Goal: Use online tool/utility: Utilize a website feature to perform a specific function

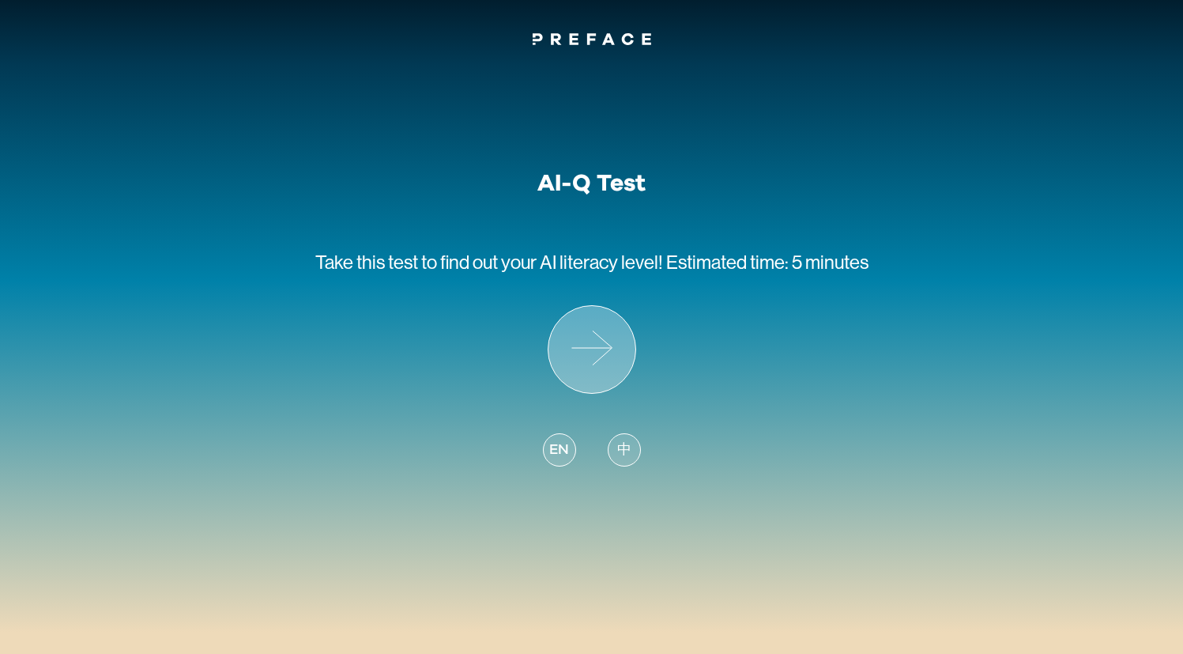
click at [601, 364] on icon at bounding box center [592, 349] width 87 height 87
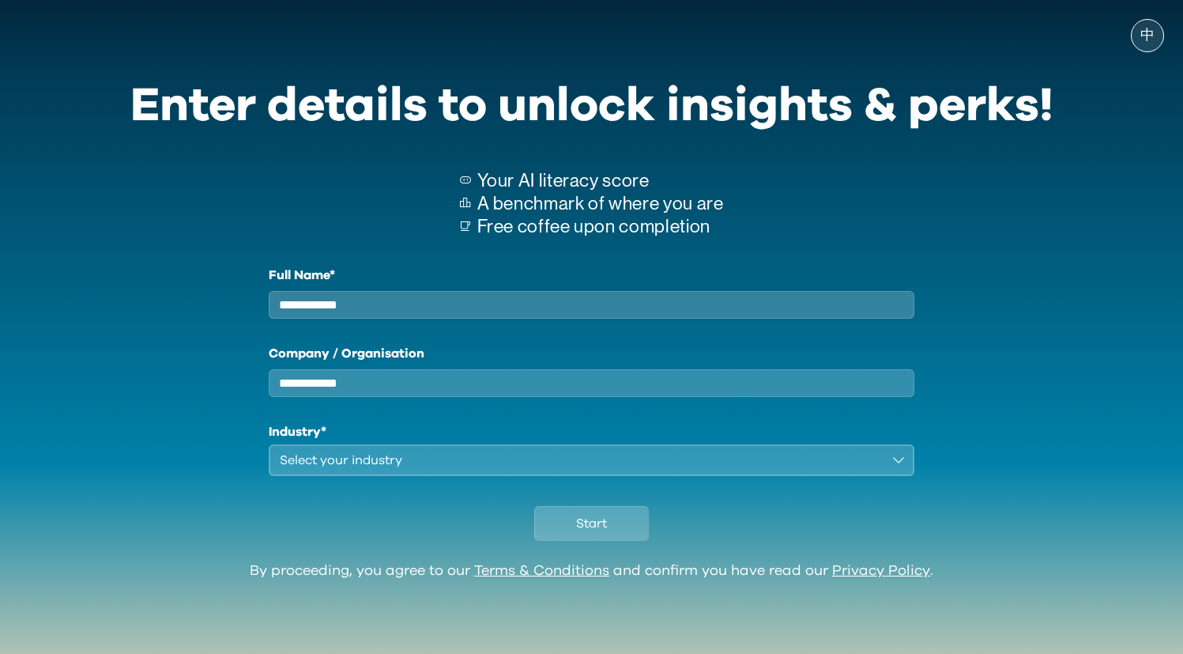
scroll to position [4, 0]
click at [621, 525] on button "Start" at bounding box center [591, 523] width 115 height 35
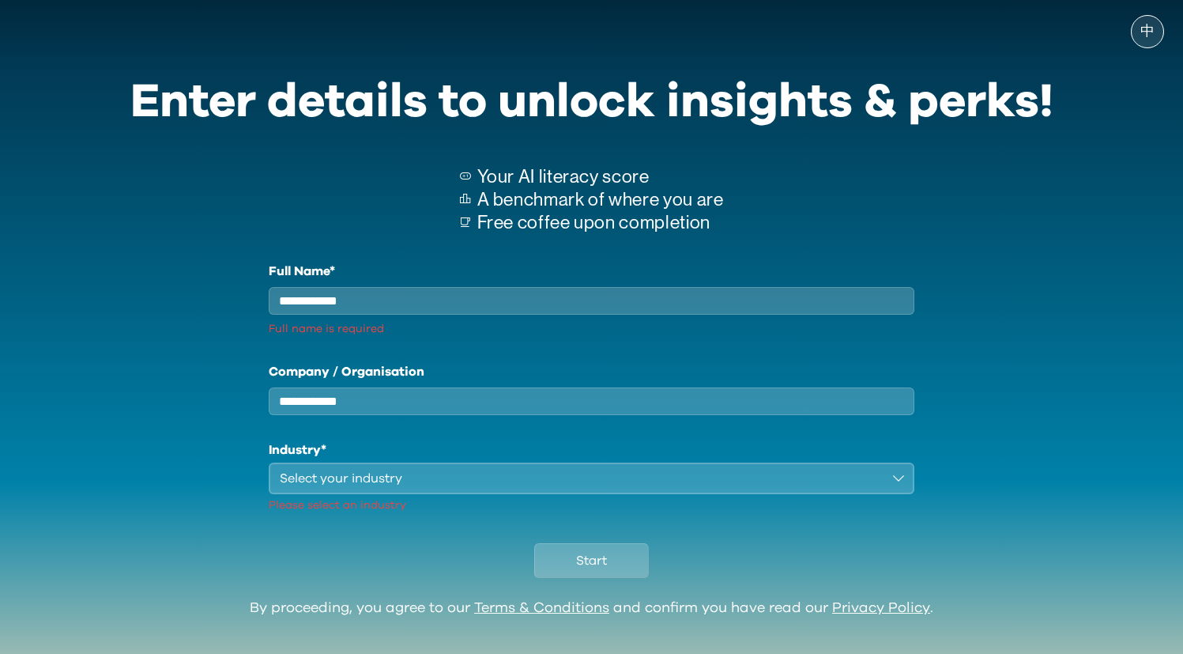
drag, startPoint x: 388, startPoint y: 292, endPoint x: 398, endPoint y: 319, distance: 28.8
click at [394, 303] on input "Full Name*" at bounding box center [592, 301] width 647 height 28
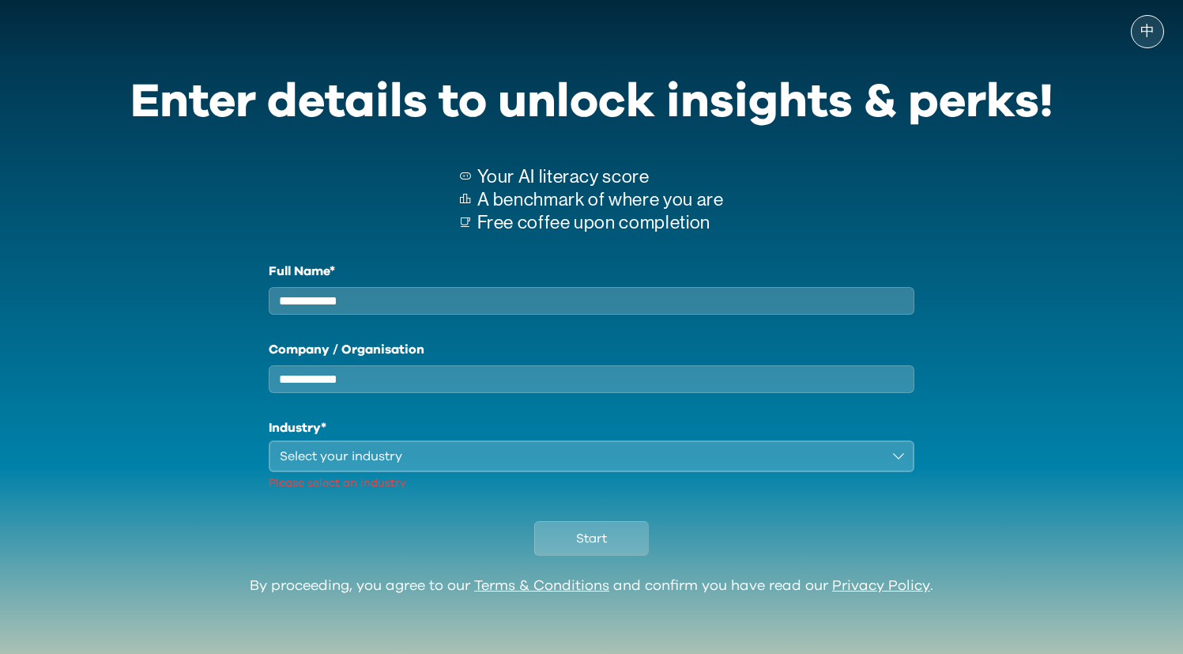
click at [398, 315] on input "Full Name*" at bounding box center [592, 301] width 647 height 28
type input "**"
click at [413, 458] on button "Select your industry" at bounding box center [592, 456] width 647 height 32
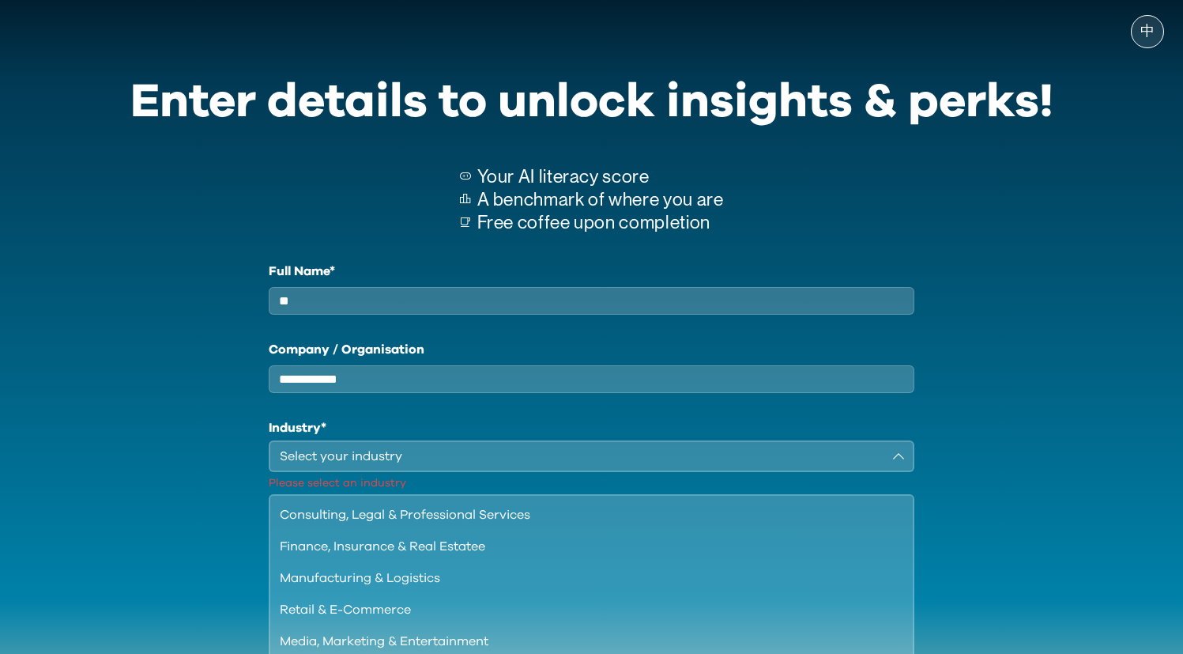
click at [417, 466] on div "Select your industry" at bounding box center [581, 456] width 602 height 19
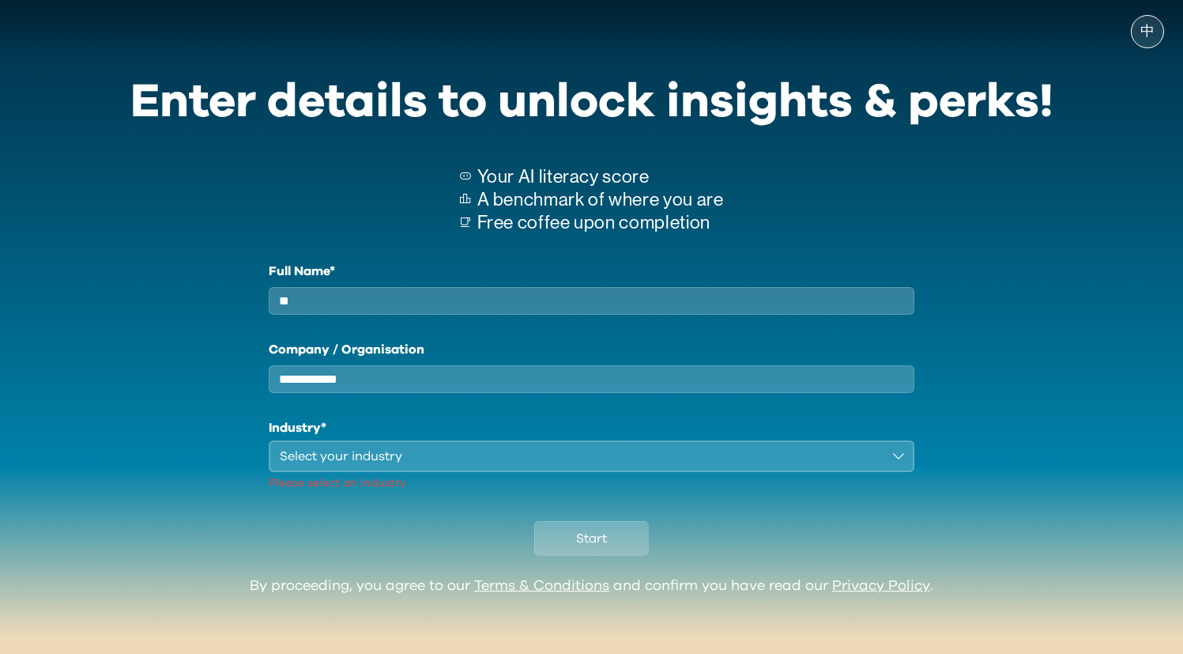
click at [447, 437] on h1 "Industry*" at bounding box center [592, 427] width 647 height 19
click at [452, 466] on div "Select your industry" at bounding box center [581, 456] width 602 height 19
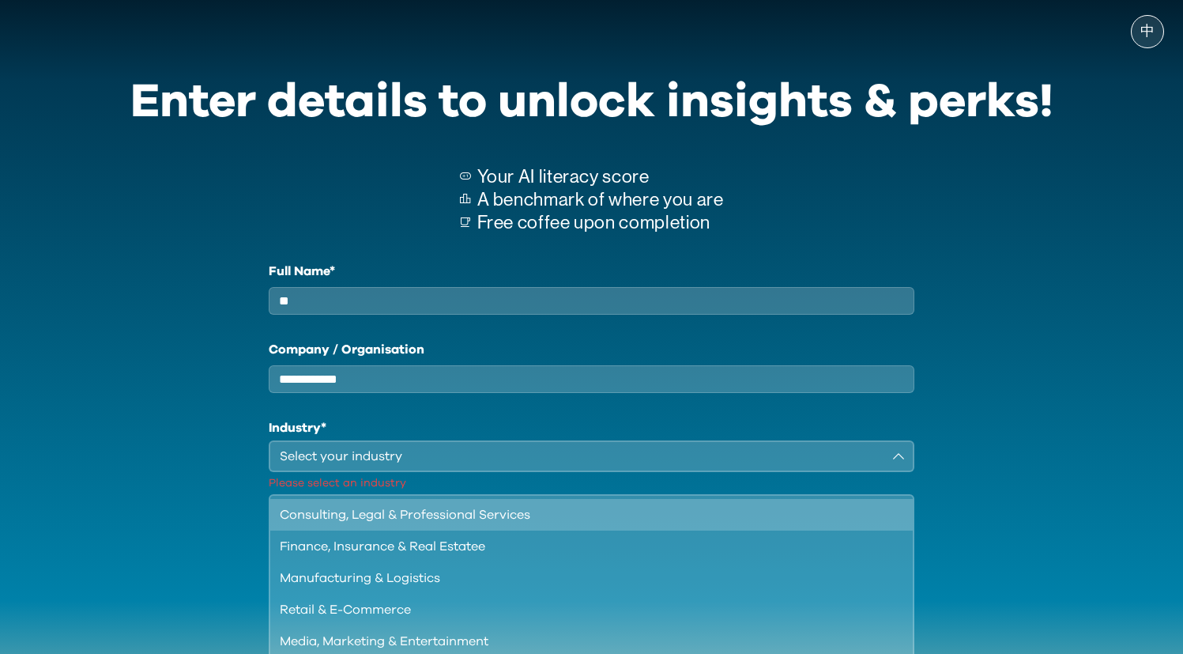
click at [457, 530] on li "Consulting, Legal & Professional Services" at bounding box center [591, 515] width 643 height 32
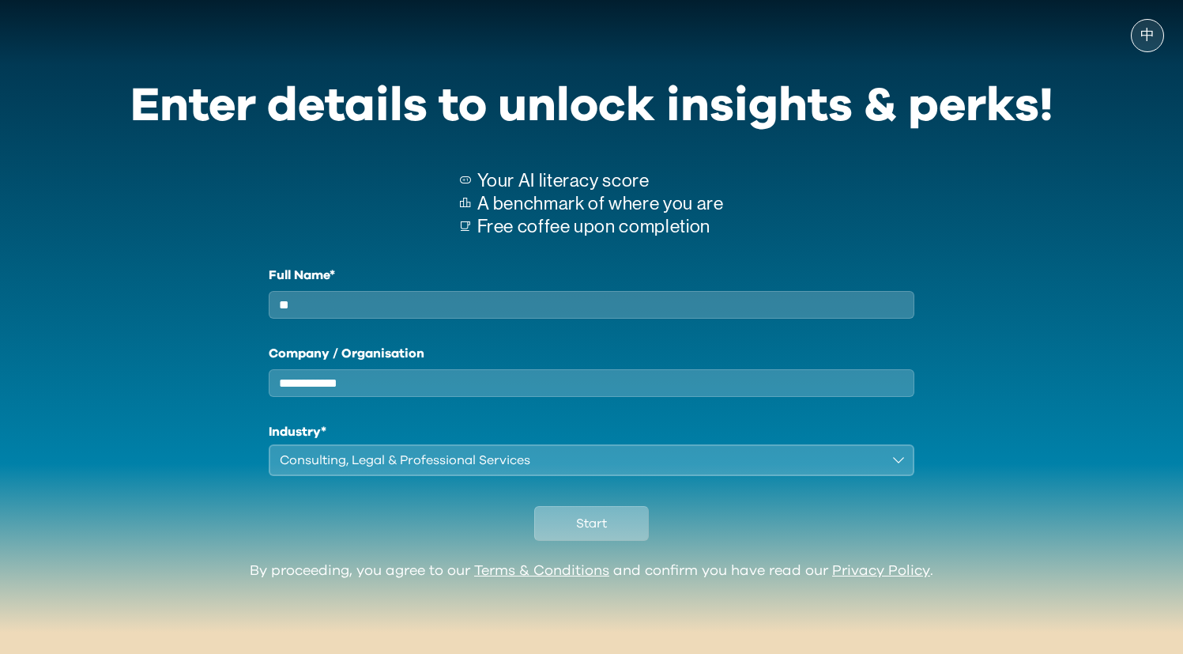
click at [581, 533] on span "Start" at bounding box center [591, 523] width 31 height 19
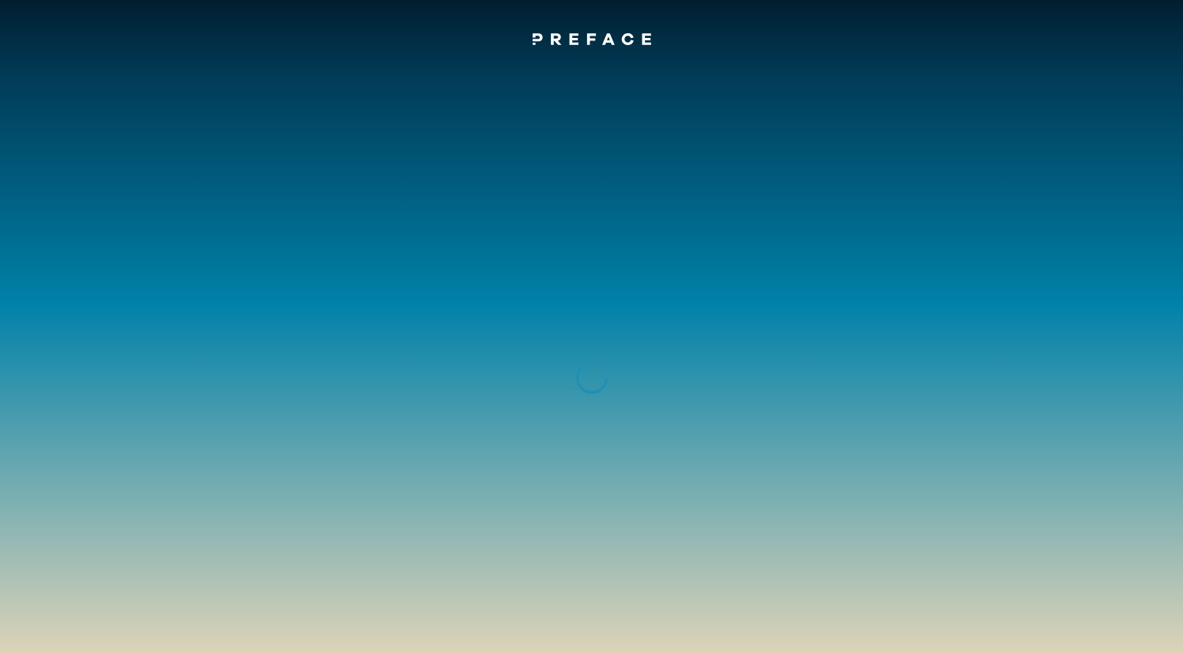
click at [953, 214] on div at bounding box center [591, 378] width 1183 height 654
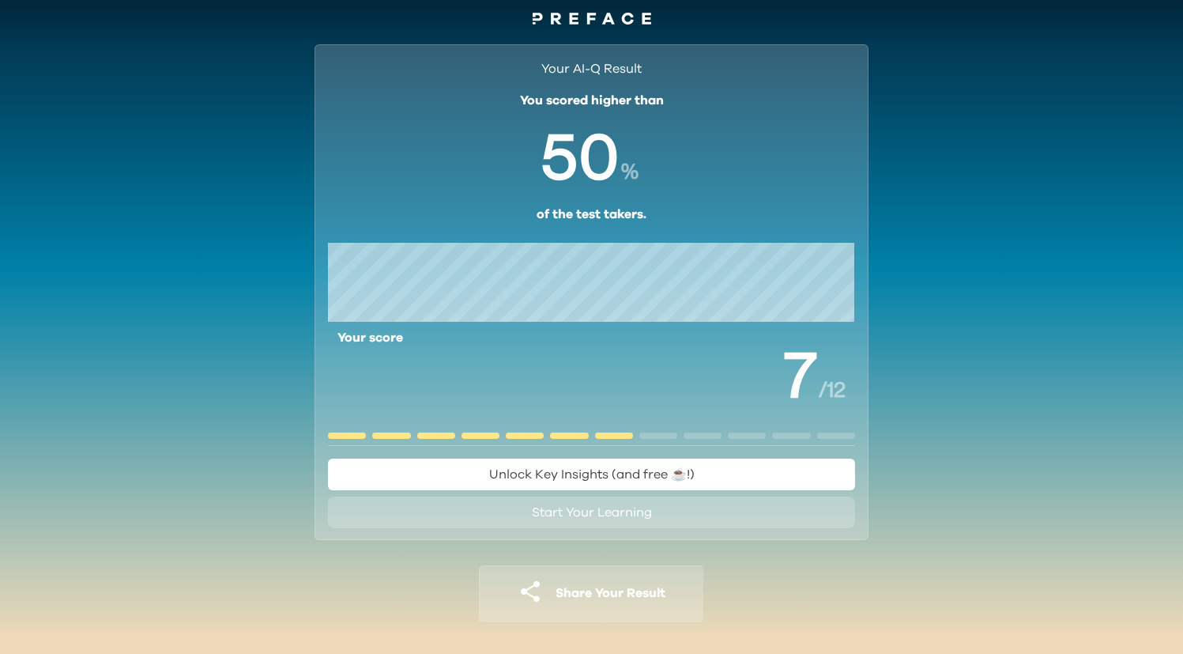
scroll to position [27, 0]
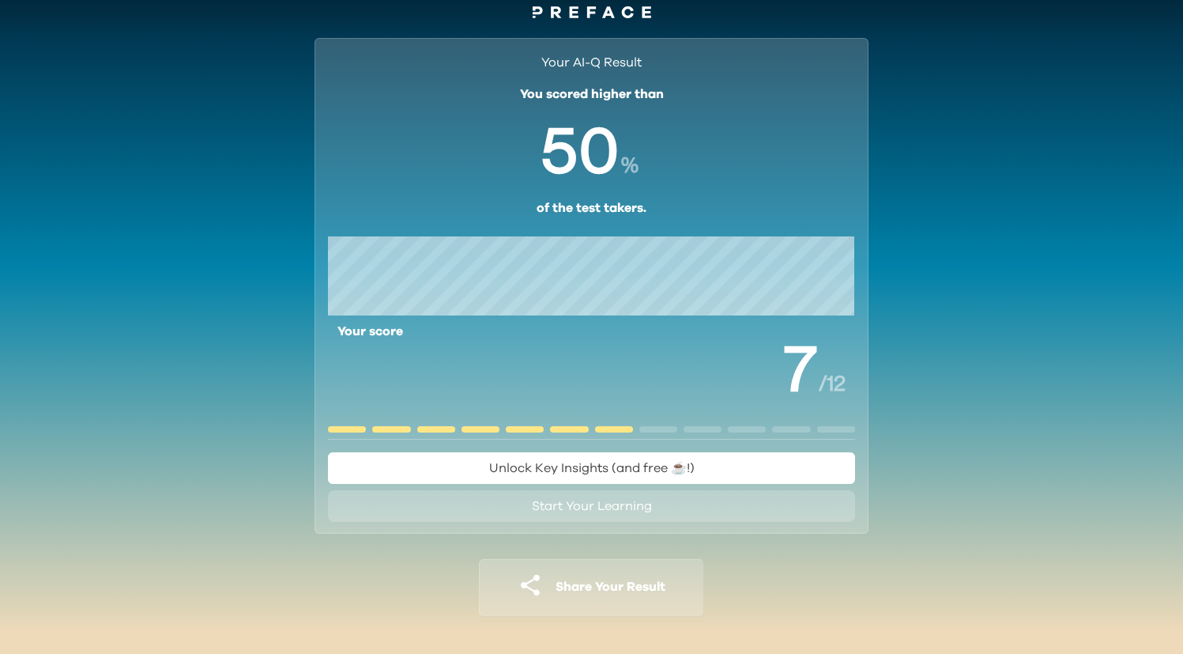
click at [659, 474] on span "Unlock Key Insights (and free ☕️!)" at bounding box center [592, 468] width 206 height 19
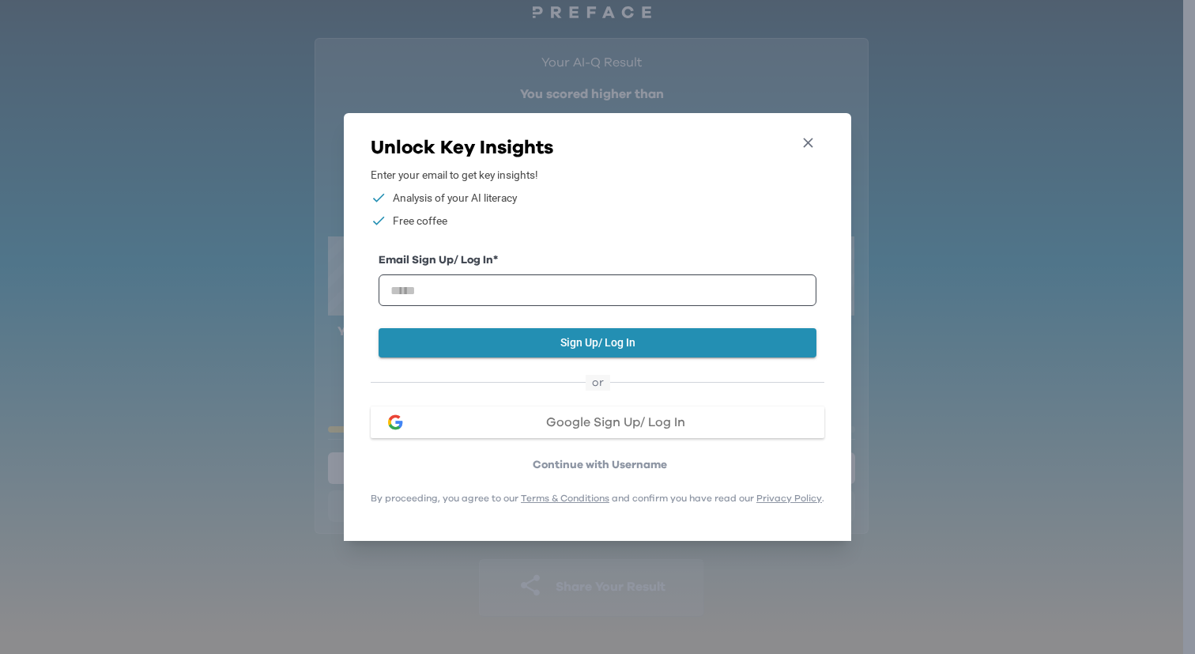
click at [813, 138] on icon "button" at bounding box center [808, 142] width 9 height 9
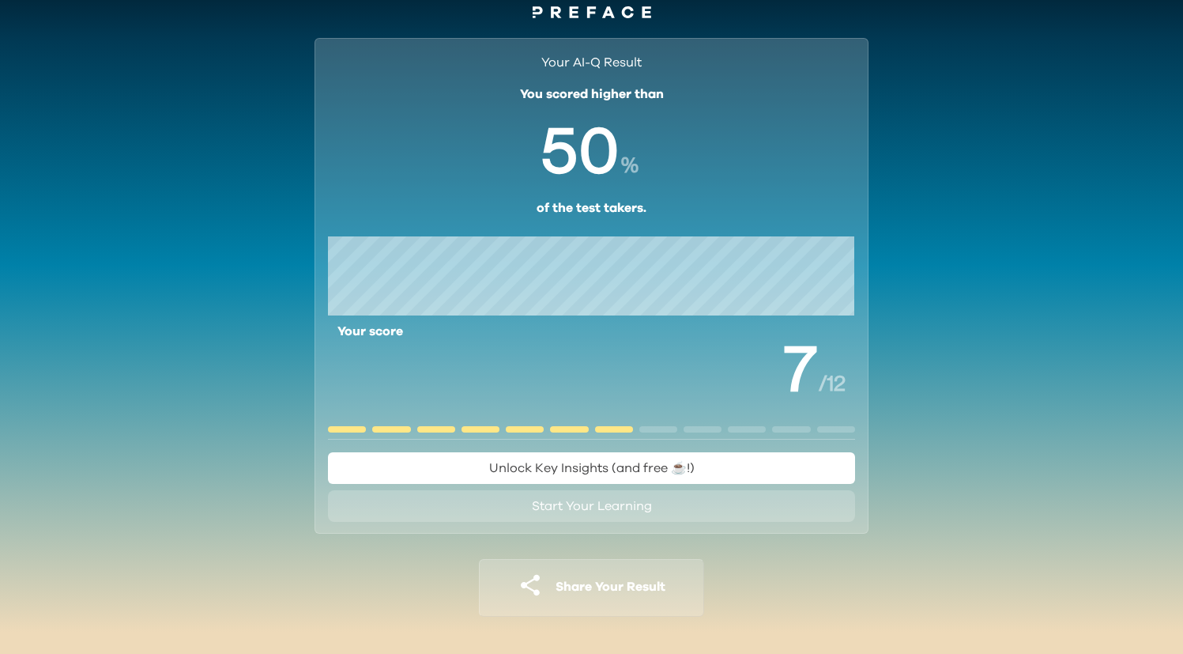
scroll to position [0, 0]
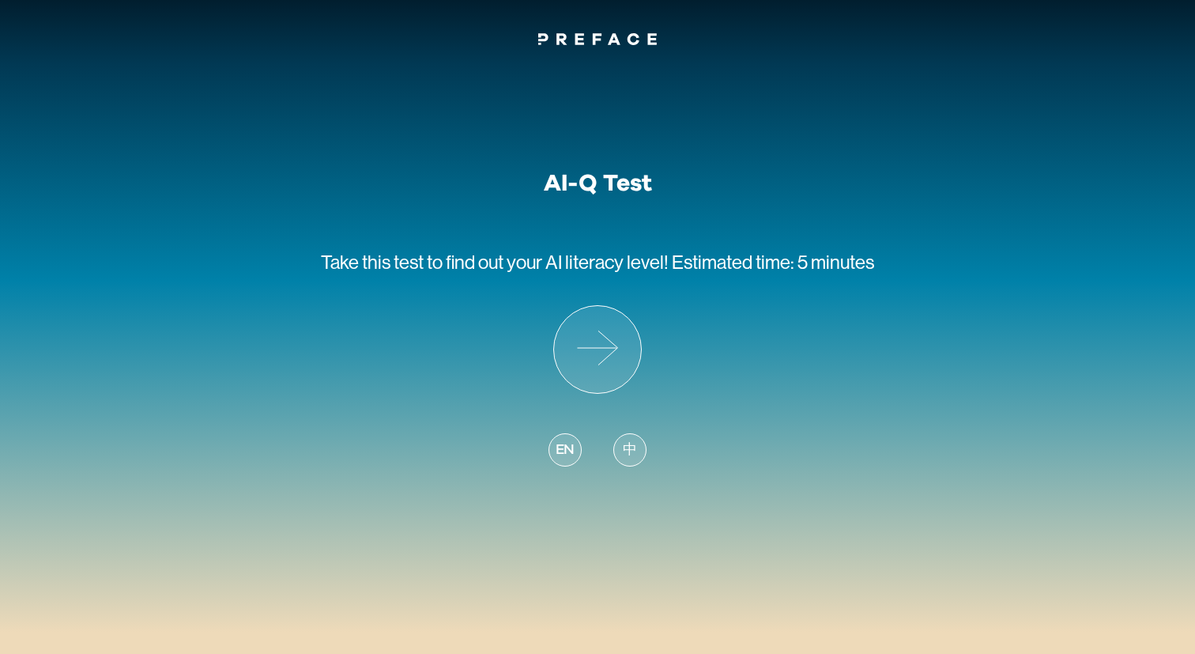
click at [896, 367] on div "AI-Q Test Take this test to find out your AI literacy level! Estimated time: 5 …" at bounding box center [597, 270] width 1195 height 438
